Goal: Check status: Check status

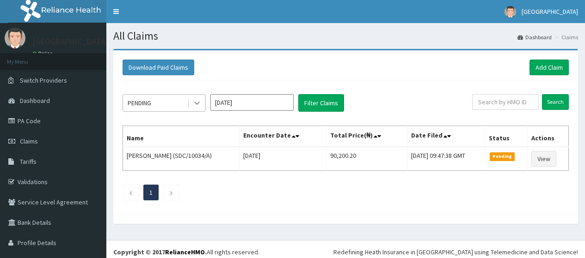
click at [197, 103] on icon at bounding box center [196, 102] width 9 height 9
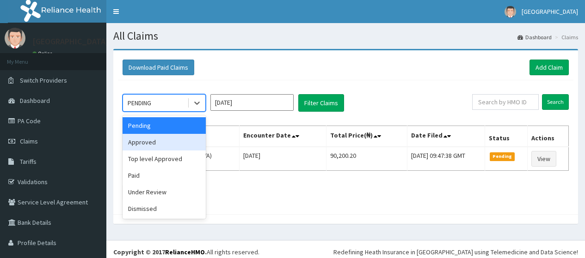
drag, startPoint x: 180, startPoint y: 144, endPoint x: 232, endPoint y: 123, distance: 56.2
click at [194, 142] on div "Approved" at bounding box center [163, 142] width 83 height 17
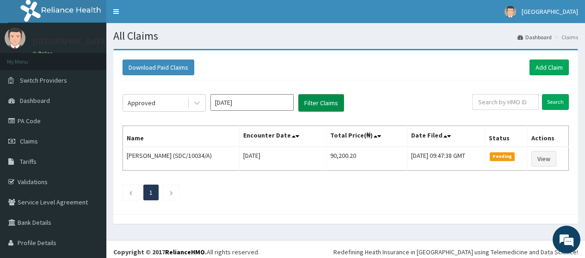
click at [336, 104] on button "Filter Claims" at bounding box center [321, 103] width 46 height 18
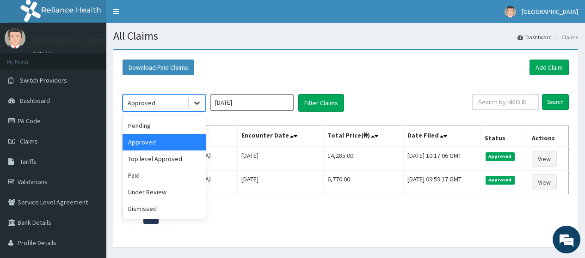
click at [196, 105] on icon at bounding box center [196, 102] width 9 height 9
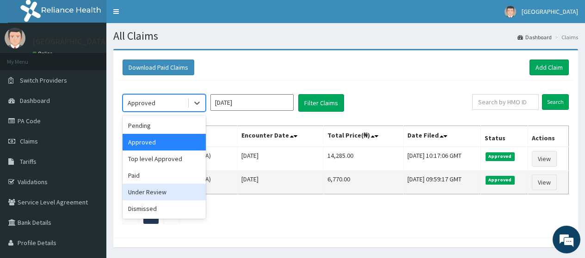
drag, startPoint x: 142, startPoint y: 191, endPoint x: 172, endPoint y: 183, distance: 31.1
click at [145, 191] on div "Under Review" at bounding box center [163, 192] width 83 height 17
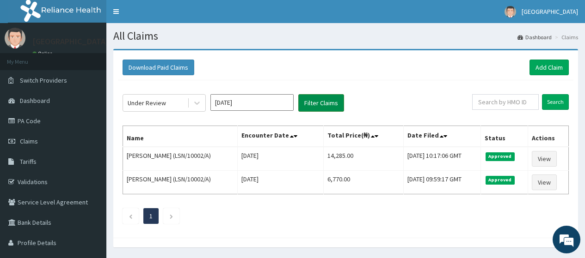
click at [336, 108] on button "Filter Claims" at bounding box center [321, 103] width 46 height 18
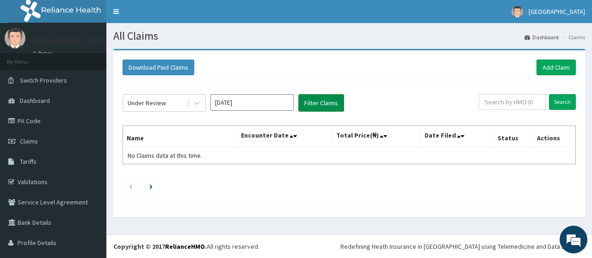
click at [336, 108] on button "Filter Claims" at bounding box center [321, 103] width 46 height 18
click at [194, 102] on icon at bounding box center [196, 102] width 9 height 9
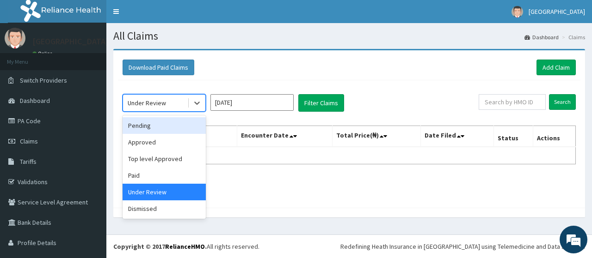
click at [160, 126] on div "Pending" at bounding box center [163, 125] width 83 height 17
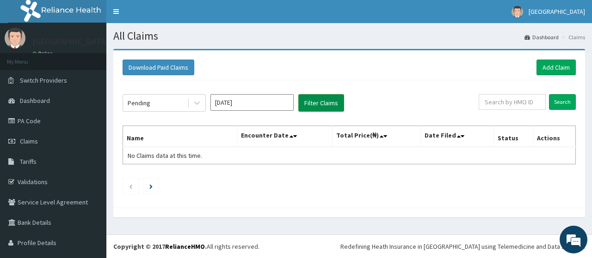
click at [315, 106] on button "Filter Claims" at bounding box center [321, 103] width 46 height 18
click at [191, 98] on div at bounding box center [197, 103] width 17 height 17
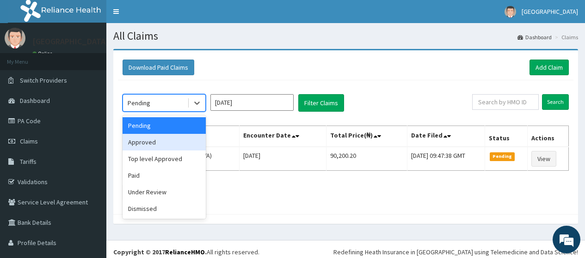
drag, startPoint x: 176, startPoint y: 147, endPoint x: 224, endPoint y: 128, distance: 51.8
click at [176, 146] on div "Approved" at bounding box center [163, 142] width 83 height 17
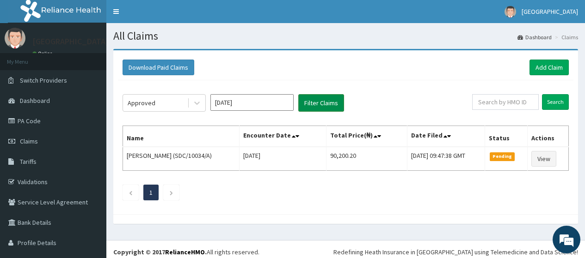
click at [324, 110] on button "Filter Claims" at bounding box center [321, 103] width 46 height 18
